Goal: Use online tool/utility: Utilize a website feature to perform a specific function

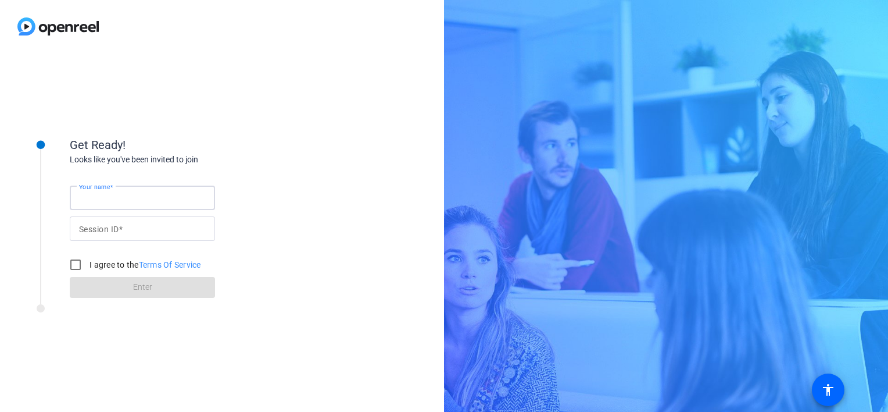
click at [119, 202] on input "Your name" at bounding box center [142, 198] width 127 height 14
type input "[PERSON_NAME]"
click at [102, 224] on mat-label "Session ID" at bounding box center [99, 228] width 40 height 9
click at [102, 224] on input "Session ID" at bounding box center [142, 228] width 127 height 14
type input "k8H3"
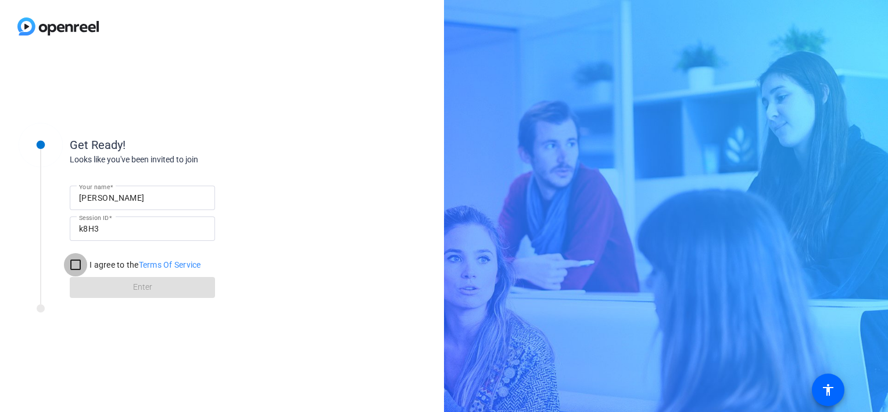
click at [76, 267] on input "I agree to the Terms Of Service" at bounding box center [75, 264] width 23 height 23
checkbox input "true"
click at [113, 288] on span at bounding box center [142, 287] width 145 height 28
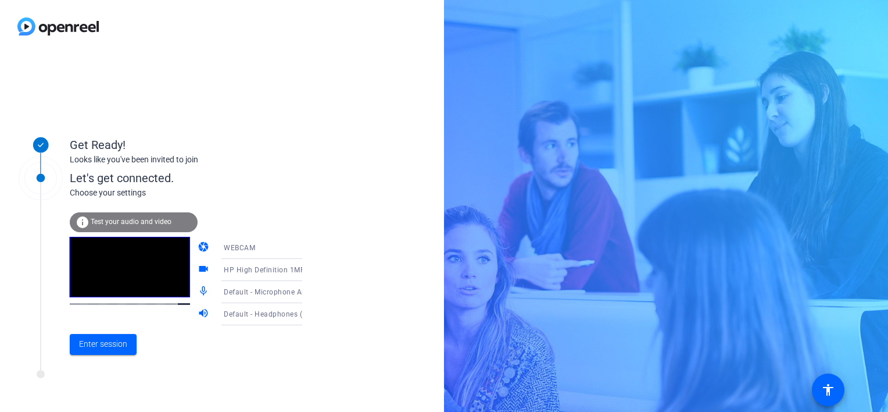
click at [307, 271] on icon at bounding box center [314, 270] width 14 height 14
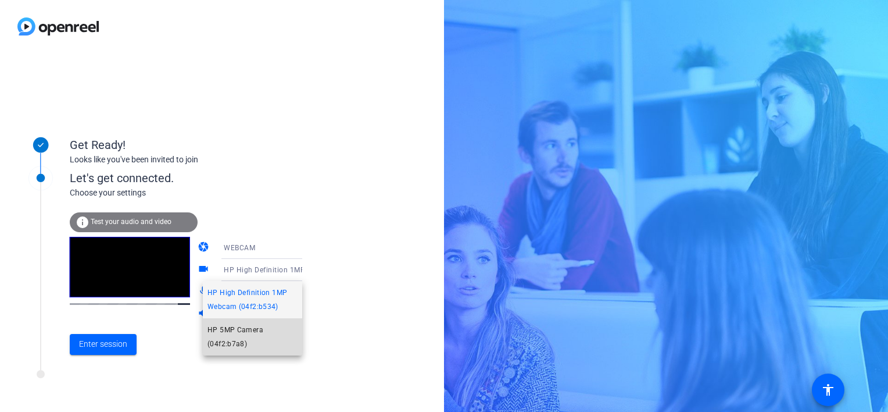
click at [244, 328] on span "HP 5MP Camera (04f2:b7a8)" at bounding box center [253, 337] width 90 height 28
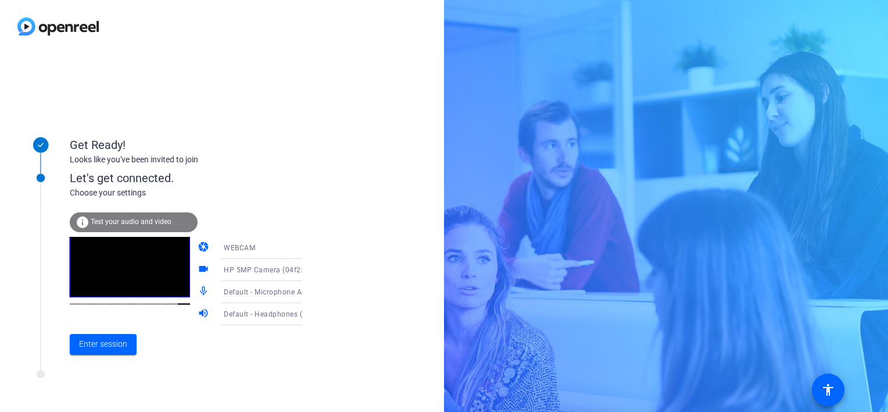
click at [307, 291] on icon at bounding box center [314, 292] width 14 height 14
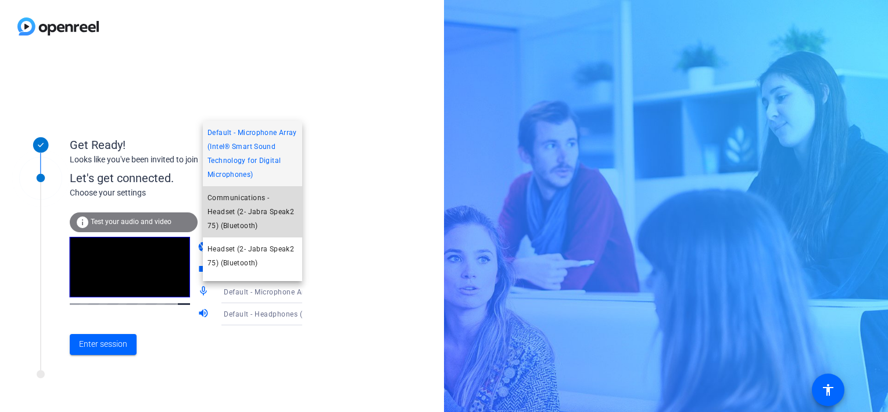
click at [260, 220] on span "Communications - Headset (2- Jabra Speak2 75) (Bluetooth)" at bounding box center [253, 212] width 90 height 42
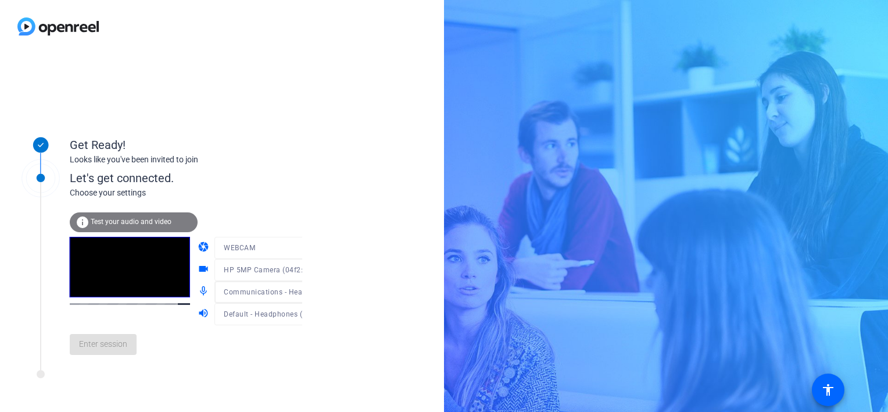
click at [288, 315] on div "camera WEBCAM videocam HP 5MP Camera (04f2:b7a8) mic_none Communications - Head…" at bounding box center [262, 281] width 128 height 88
click at [307, 315] on icon at bounding box center [314, 314] width 14 height 14
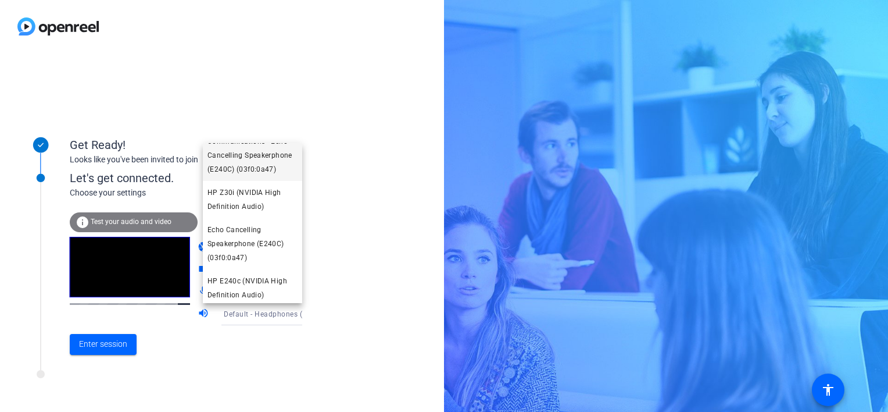
scroll to position [142, 0]
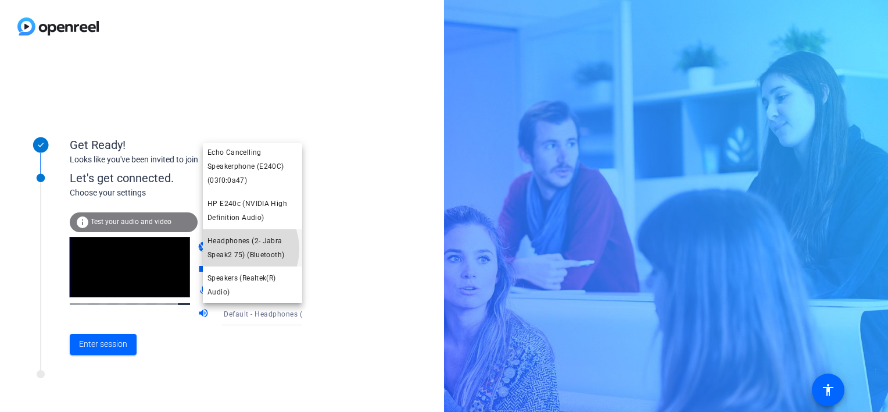
click at [235, 248] on span "Headphones (2- Jabra Speak2 75) (Bluetooth)" at bounding box center [253, 248] width 90 height 28
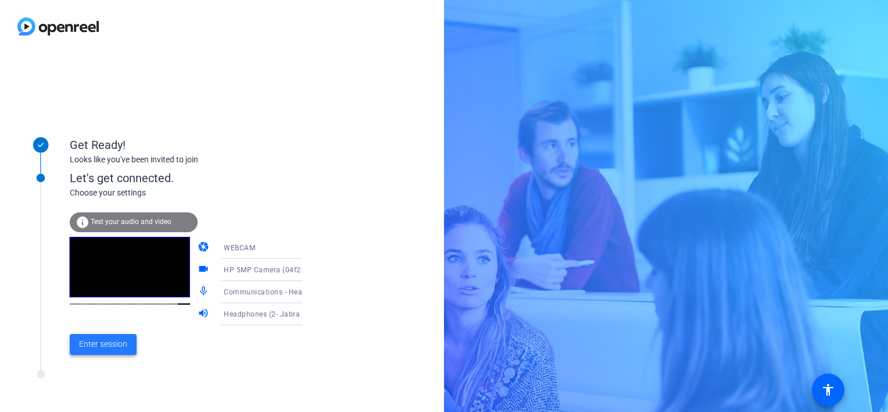
click at [101, 342] on span "Enter session" at bounding box center [103, 344] width 48 height 12
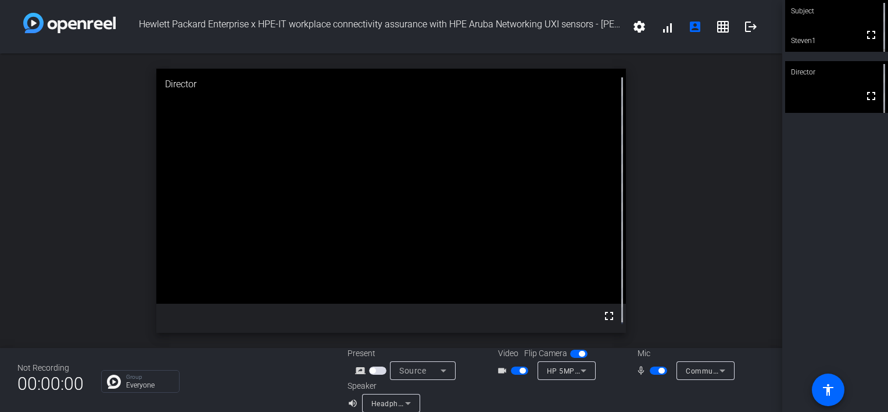
scroll to position [13, 0]
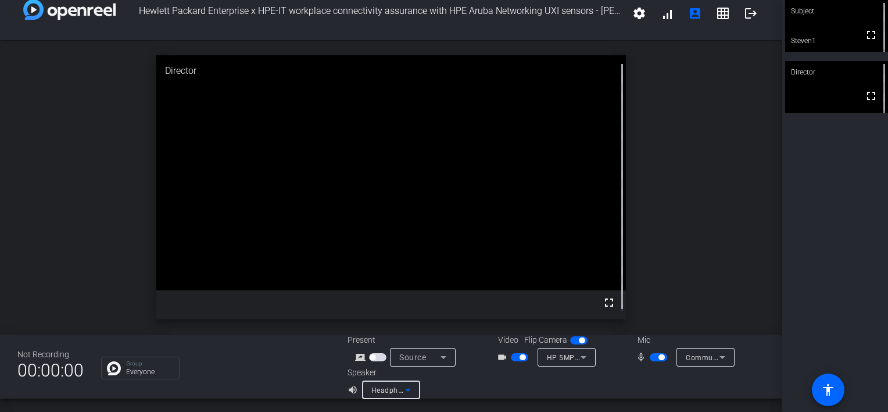
click at [405, 388] on icon at bounding box center [408, 389] width 14 height 14
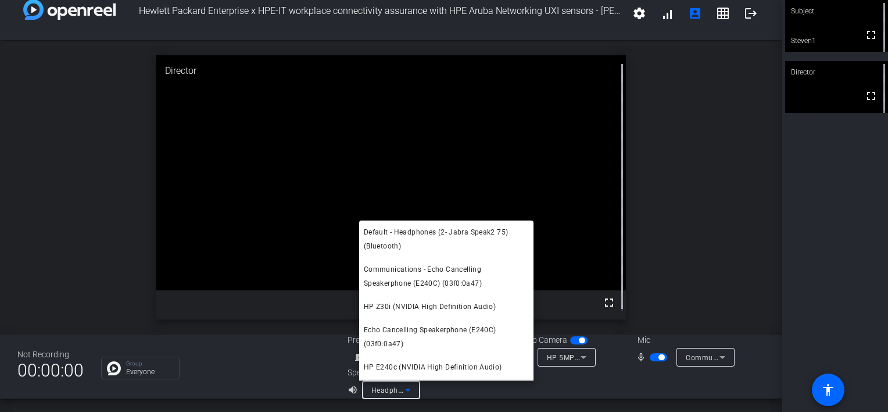
scroll to position [21, 0]
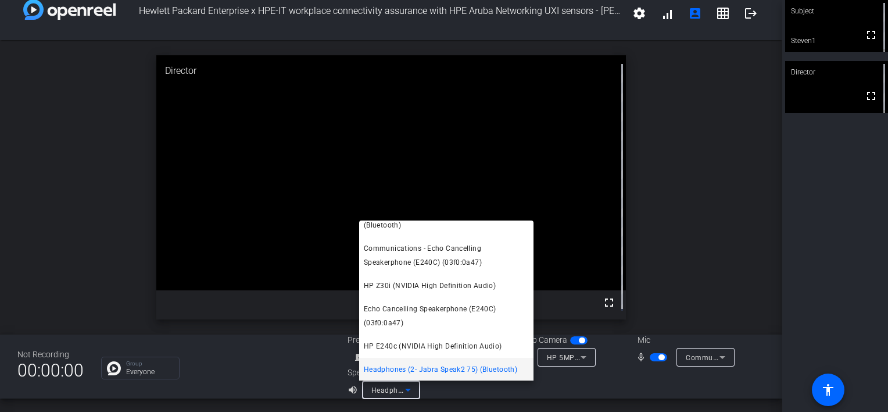
drag, startPoint x: 716, startPoint y: 270, endPoint x: 660, endPoint y: 226, distance: 70.8
click at [660, 226] on div at bounding box center [444, 206] width 888 height 412
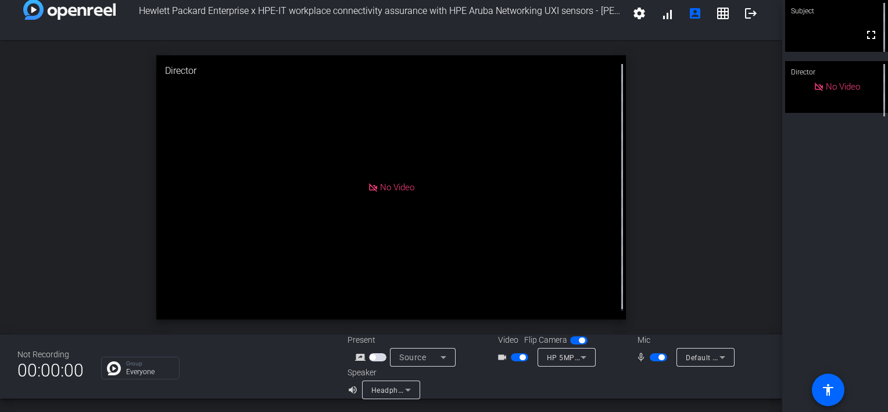
click at [650, 110] on div "open_in_new Director No Video" at bounding box center [391, 187] width 782 height 294
click at [830, 24] on video at bounding box center [836, 26] width 103 height 52
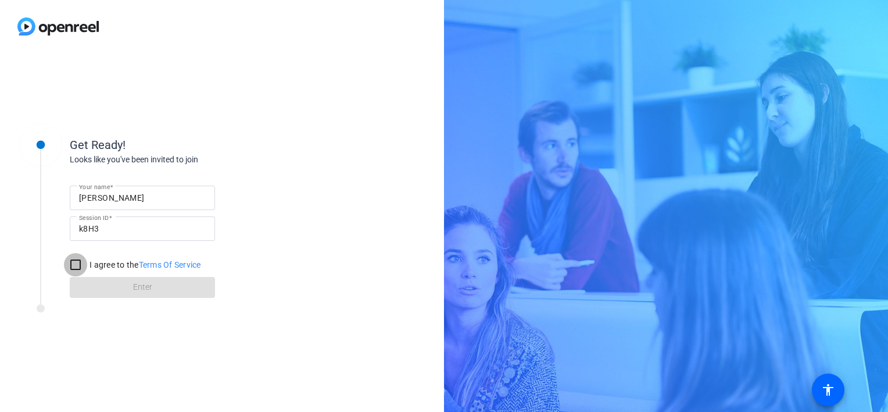
click at [72, 266] on input "I agree to the Terms Of Service" at bounding box center [75, 264] width 23 height 23
checkbox input "true"
click at [90, 288] on span at bounding box center [142, 287] width 145 height 28
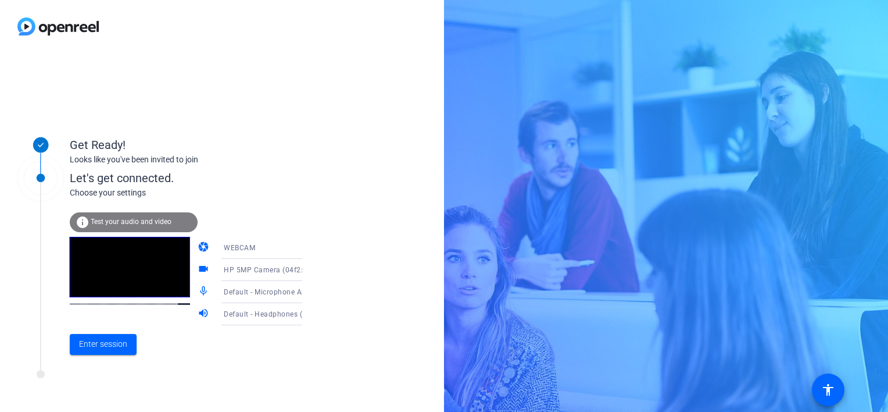
click at [307, 292] on icon at bounding box center [314, 292] width 14 height 14
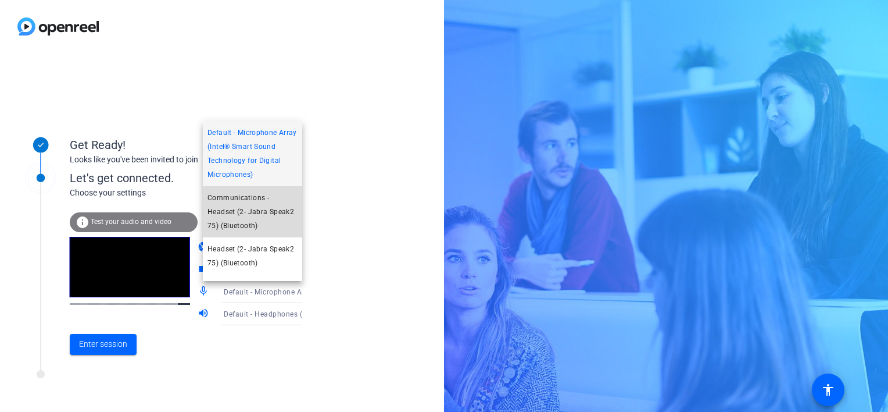
click at [256, 221] on span "Communications - Headset (2- Jabra Speak2 75) (Bluetooth)" at bounding box center [253, 212] width 90 height 42
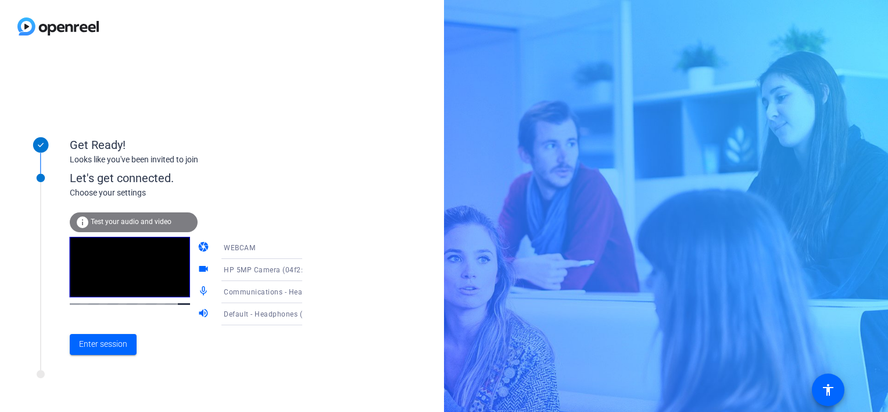
click at [307, 312] on icon at bounding box center [314, 314] width 14 height 14
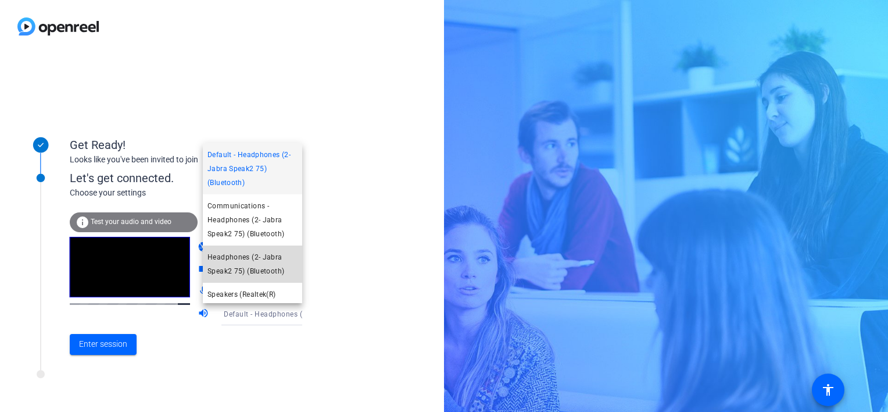
click at [274, 269] on span "Headphones (2- Jabra Speak2 75) (Bluetooth)" at bounding box center [253, 264] width 90 height 28
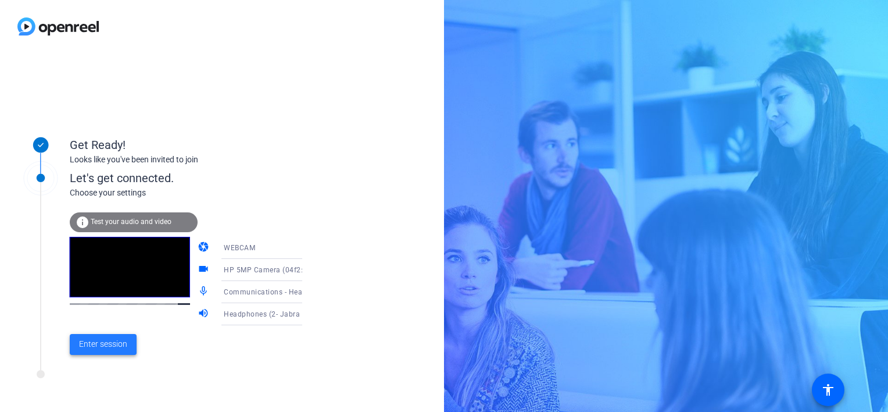
click at [116, 346] on span "Enter session" at bounding box center [103, 344] width 48 height 12
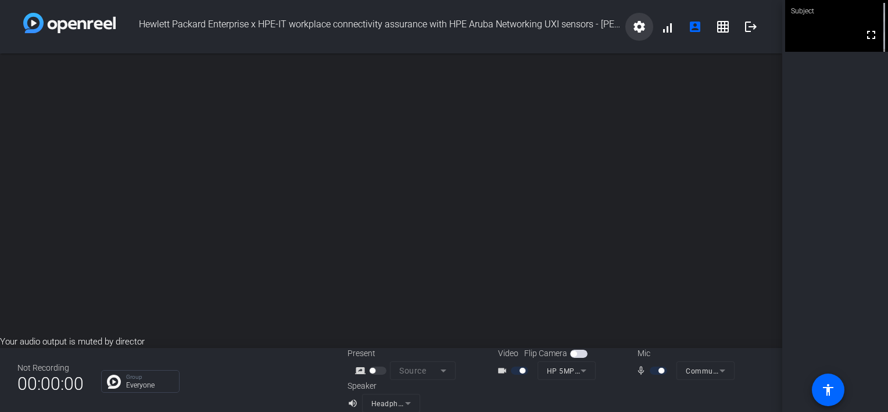
click at [635, 26] on mat-icon "settings" at bounding box center [639, 27] width 14 height 14
